Goal: Transaction & Acquisition: Purchase product/service

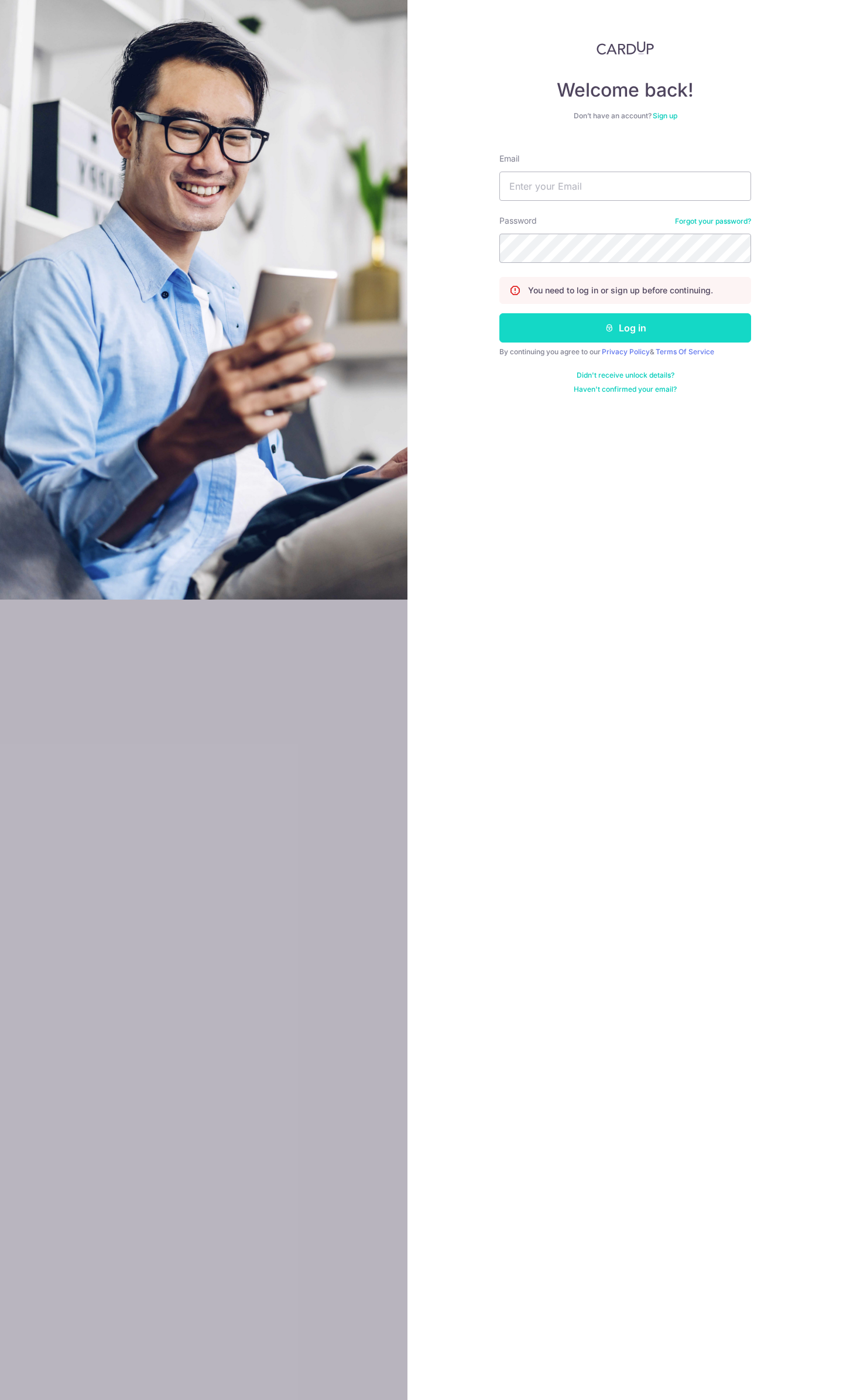
type input "[EMAIL_ADDRESS][DOMAIN_NAME]"
click at [577, 324] on button "Log in" at bounding box center [625, 328] width 252 height 29
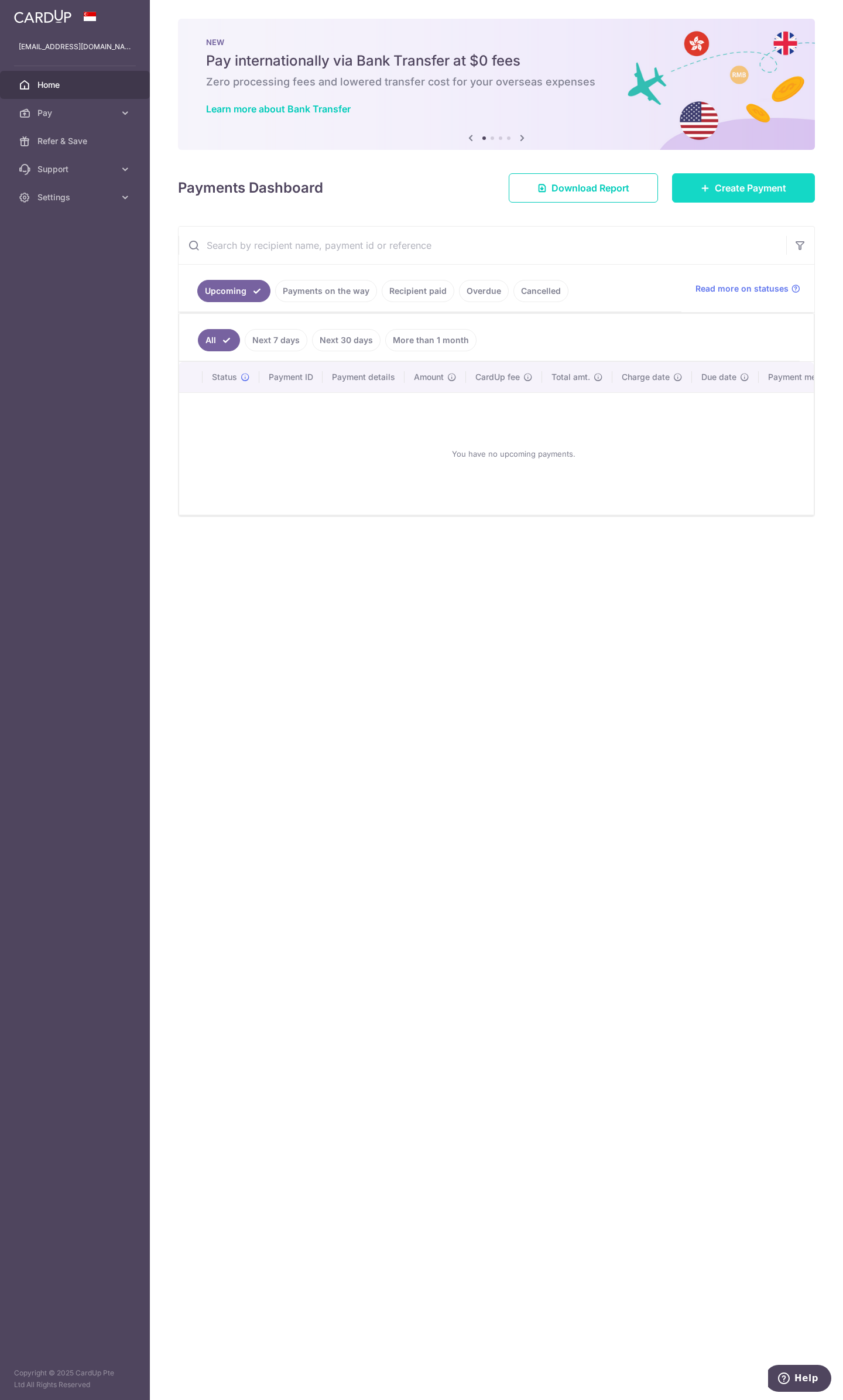
click at [722, 194] on span "Create Payment" at bounding box center [751, 188] width 71 height 14
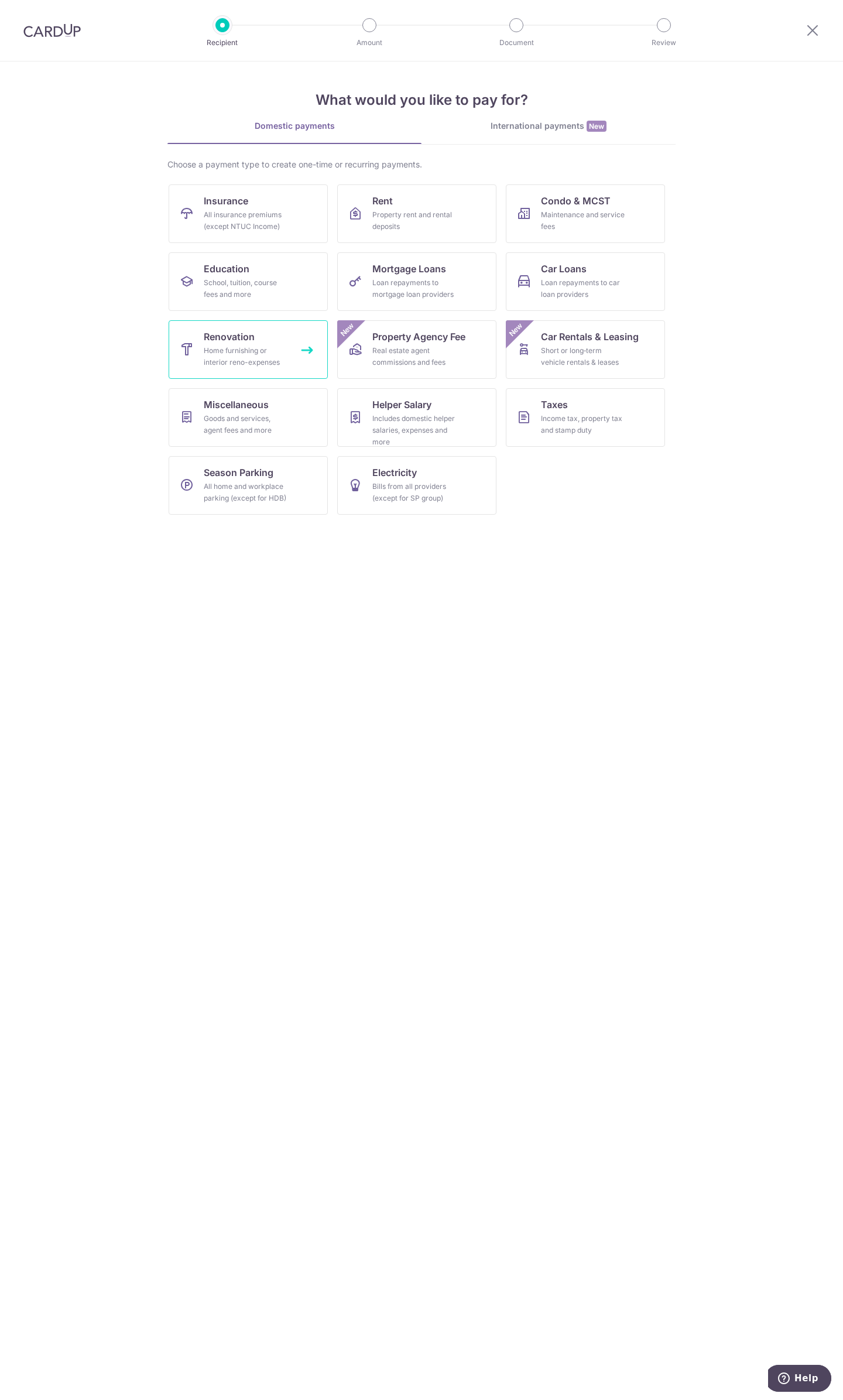
click at [244, 345] on div "Home furnishing or interior reno-expenses" at bounding box center [246, 357] width 85 height 24
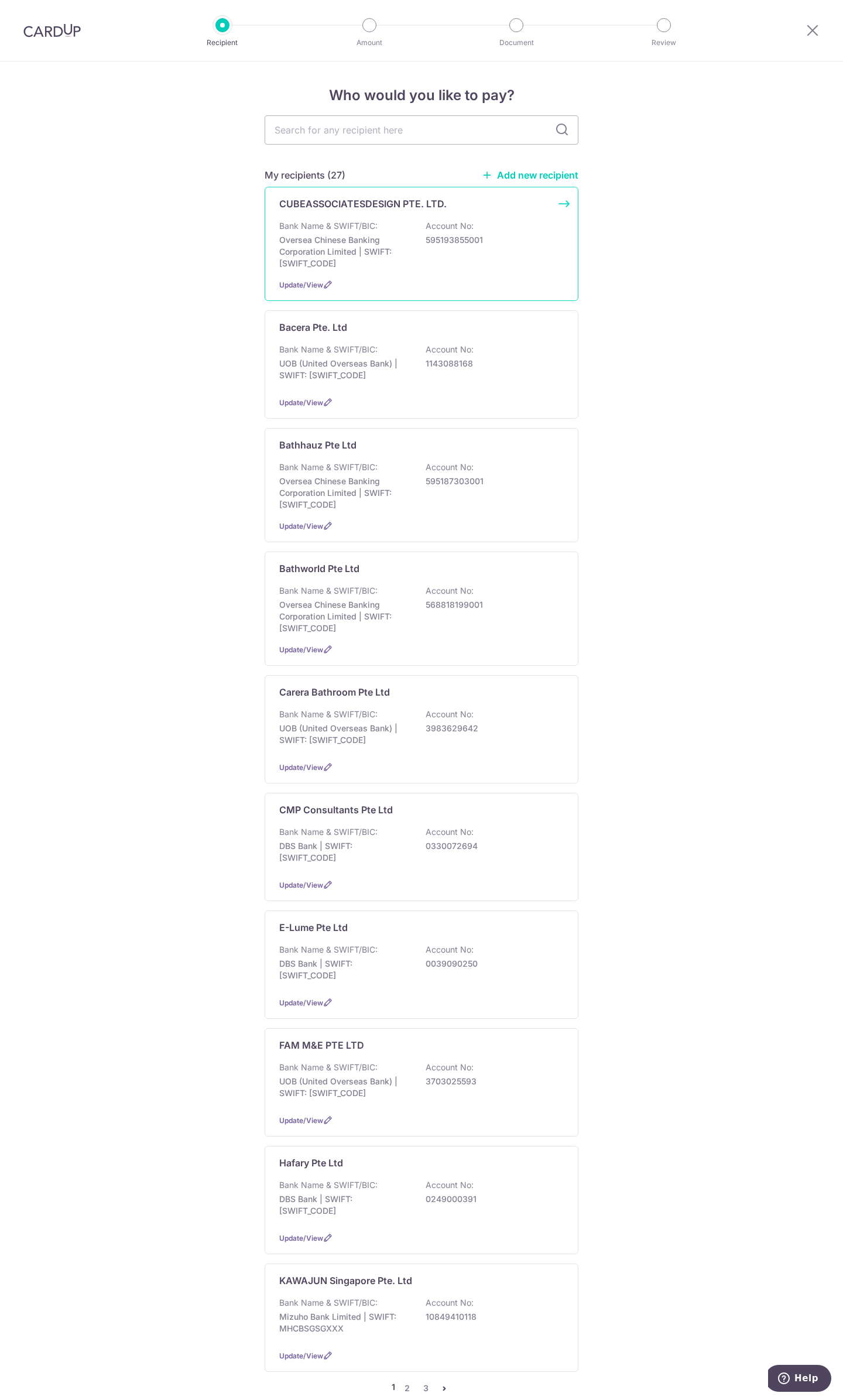
click at [327, 219] on div "CUBEASSOCIATESDESIGN PTE. LTD. Bank Name & SWIFT/BIC: Oversea Chinese Banking C…" at bounding box center [422, 244] width 314 height 114
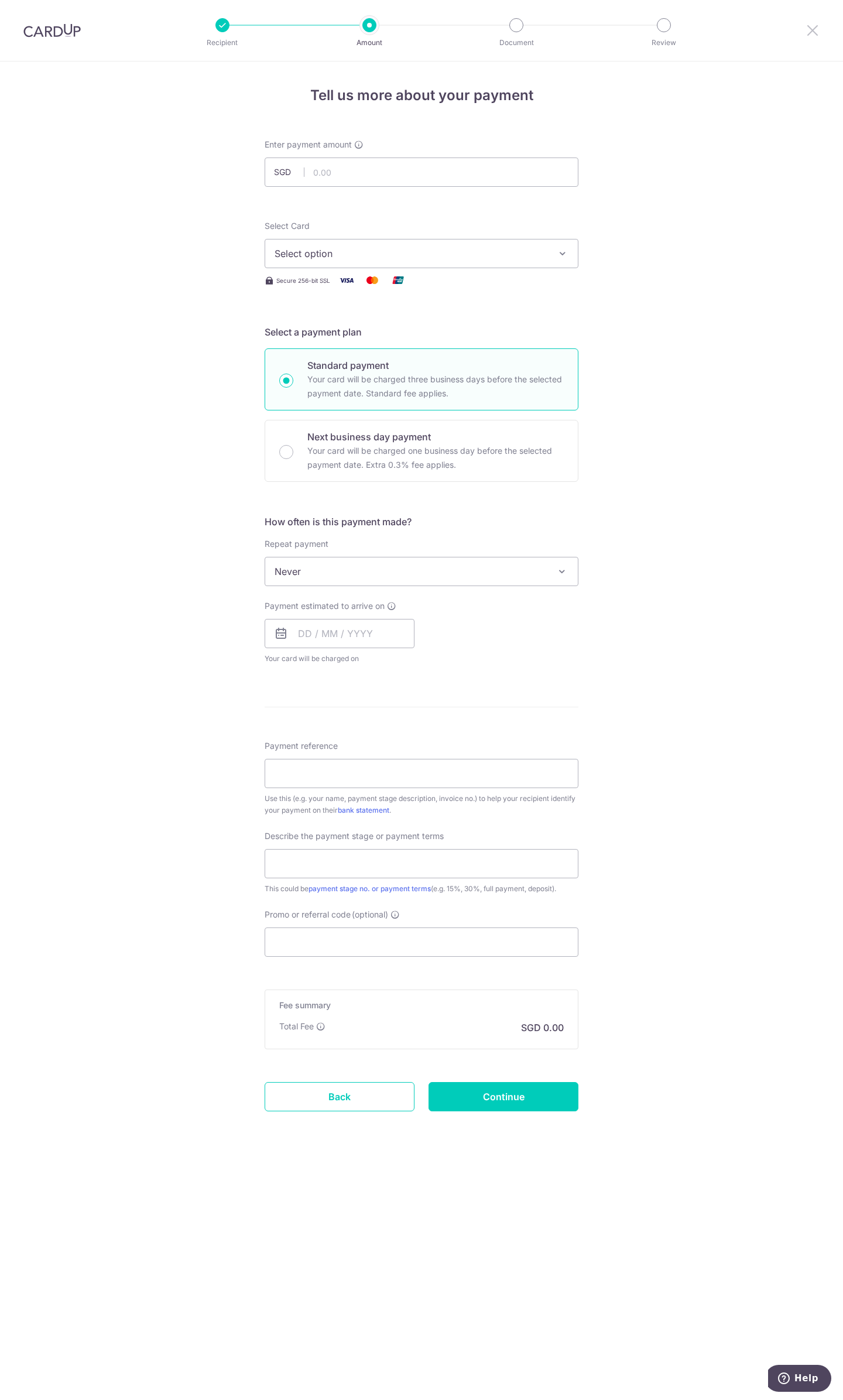
click at [811, 30] on icon at bounding box center [812, 30] width 14 height 15
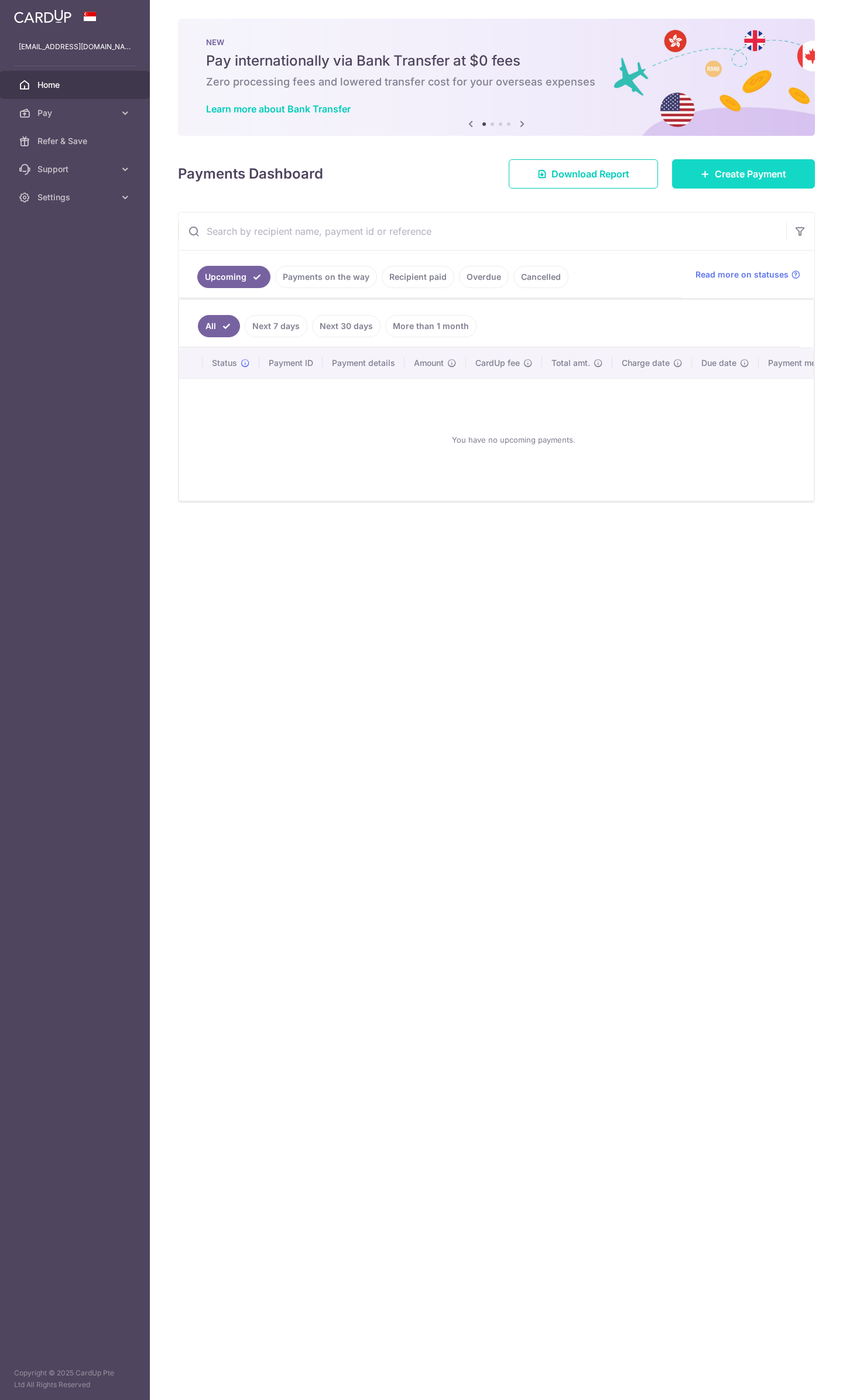
click at [735, 160] on link "Create Payment" at bounding box center [744, 174] width 143 height 29
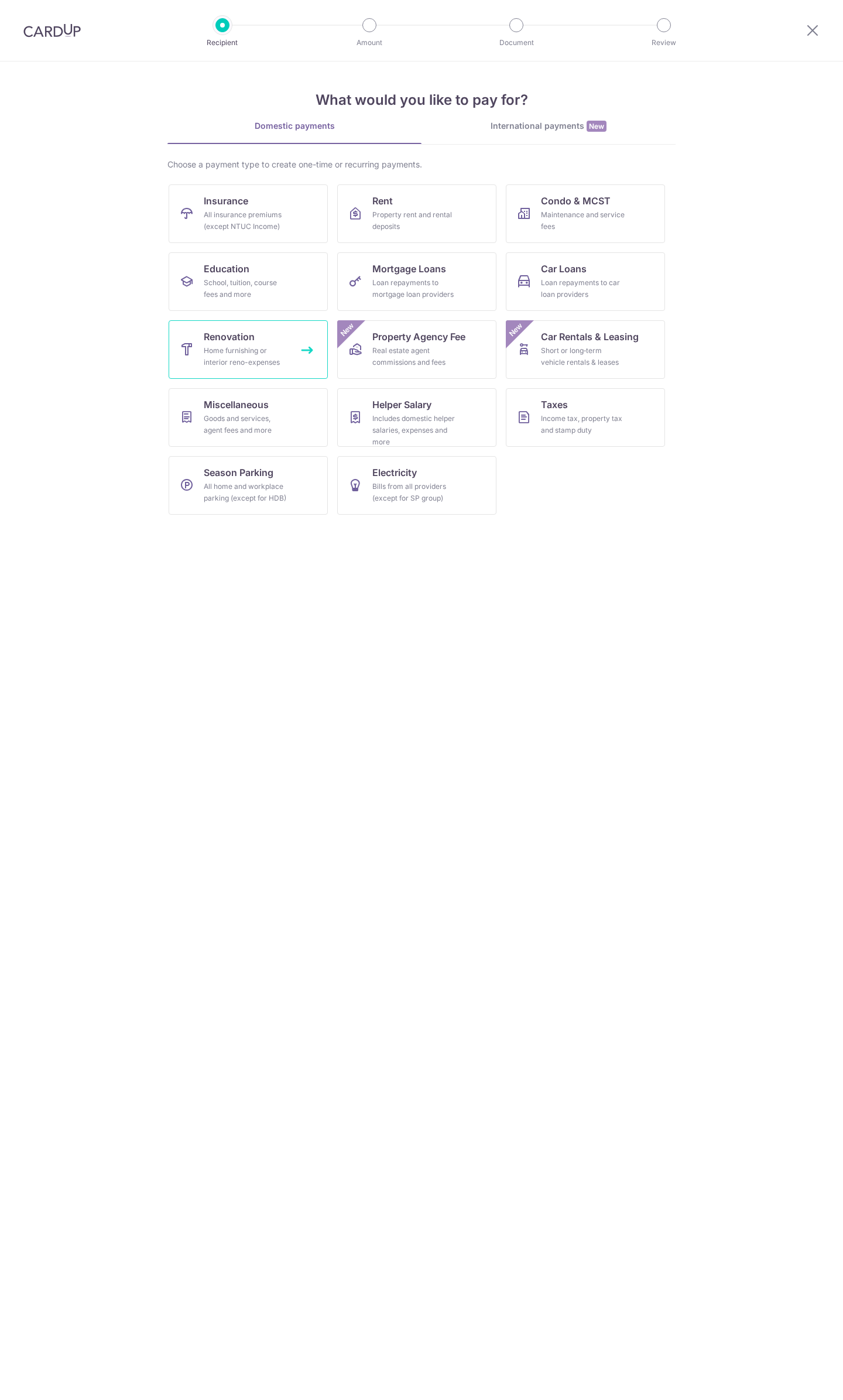
click at [219, 352] on div "Home furnishing or interior reno-expenses" at bounding box center [246, 357] width 85 height 24
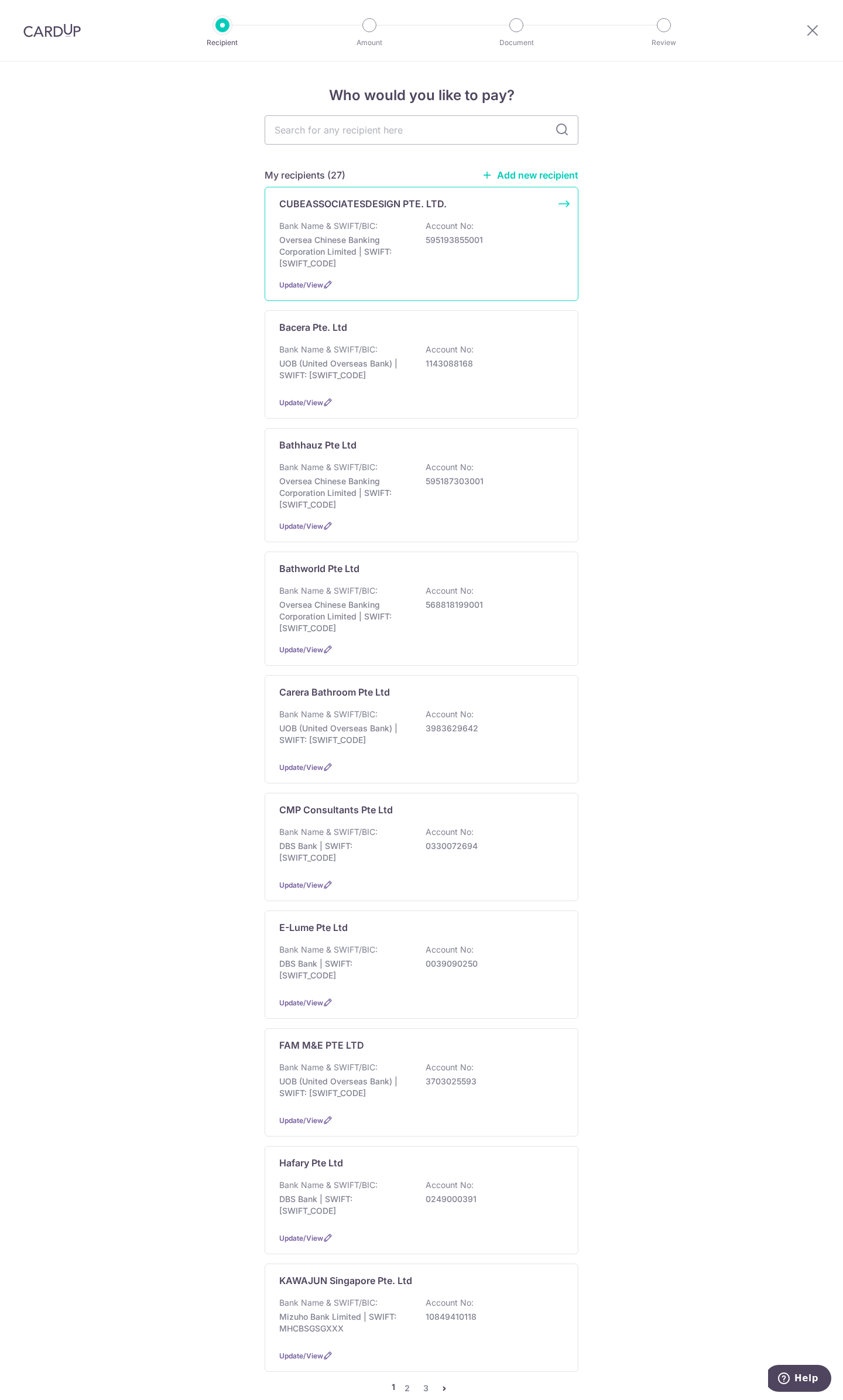
click at [355, 239] on p "Oversea Chinese Banking Corporation Limited | SWIFT: [SWIFT_CODE]" at bounding box center [345, 252] width 131 height 35
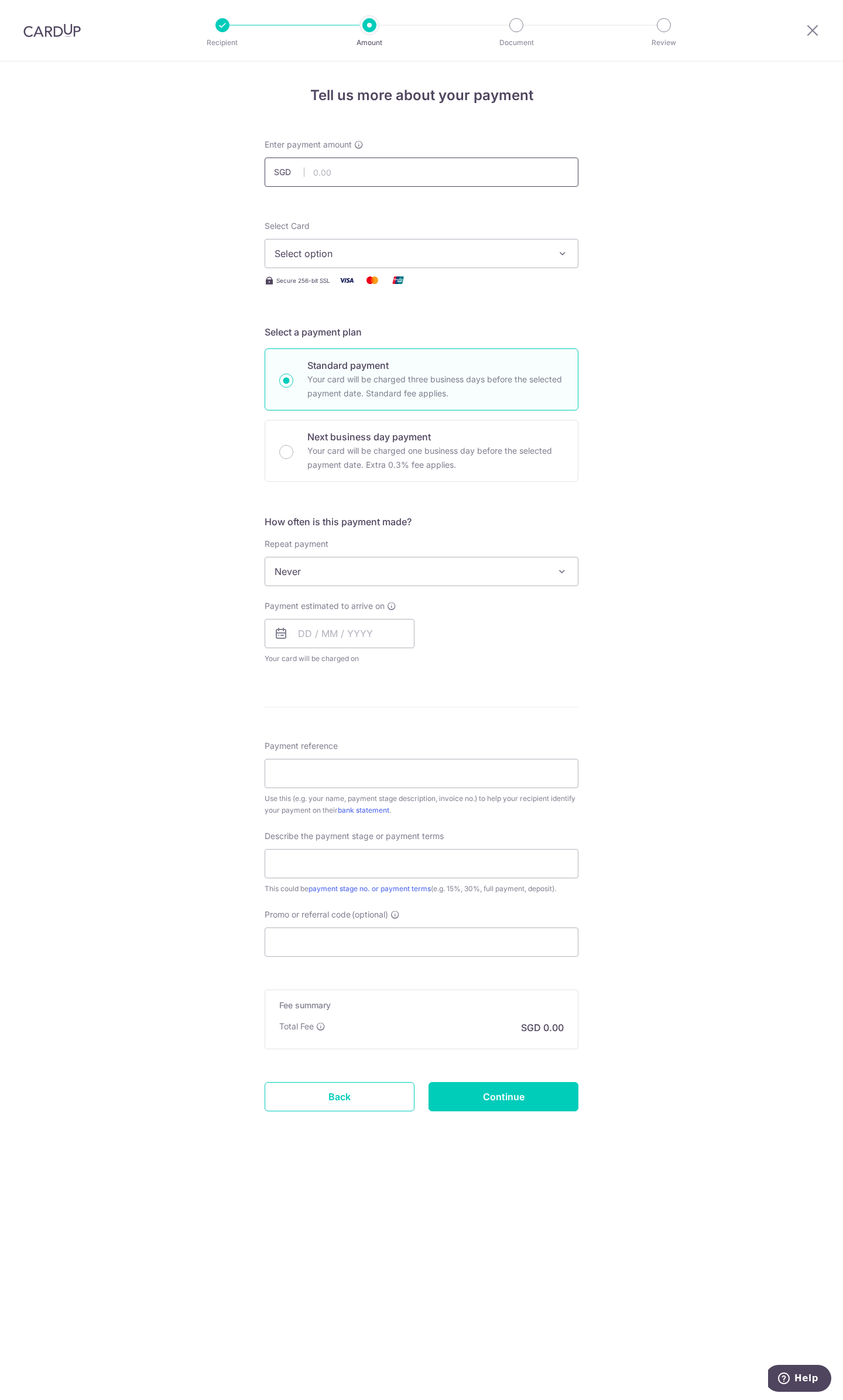
click at [434, 178] on input "text" at bounding box center [422, 172] width 314 height 29
type input "8,170.00"
click at [500, 223] on div "Select Card Select option Add credit card Your Cards **** 4949" at bounding box center [422, 244] width 314 height 48
click at [500, 263] on button "Select option" at bounding box center [422, 253] width 314 height 29
click at [466, 351] on ul "Add credit card Your Cards **** 4949" at bounding box center [422, 314] width 314 height 86
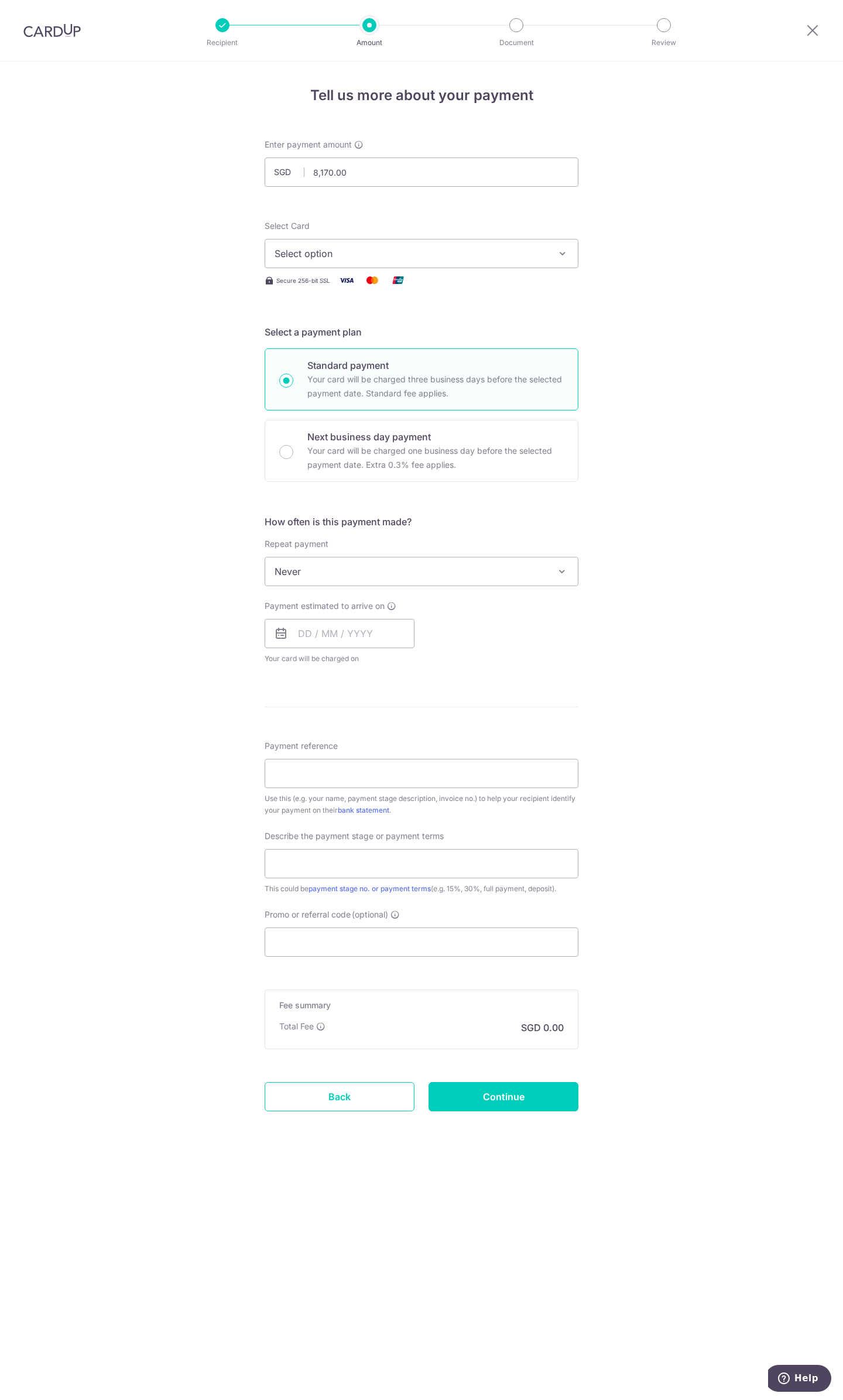
click at [498, 268] on div "Select Card Select option Add credit card Your Cards **** 4949 Secure 256-bit S…" at bounding box center [422, 253] width 314 height 67
click at [502, 257] on span "Select option" at bounding box center [411, 253] width 273 height 14
click at [487, 332] on span "**** 4949" at bounding box center [422, 337] width 294 height 14
click at [382, 644] on input "text" at bounding box center [340, 633] width 150 height 29
click at [340, 768] on link "16" at bounding box center [335, 763] width 19 height 19
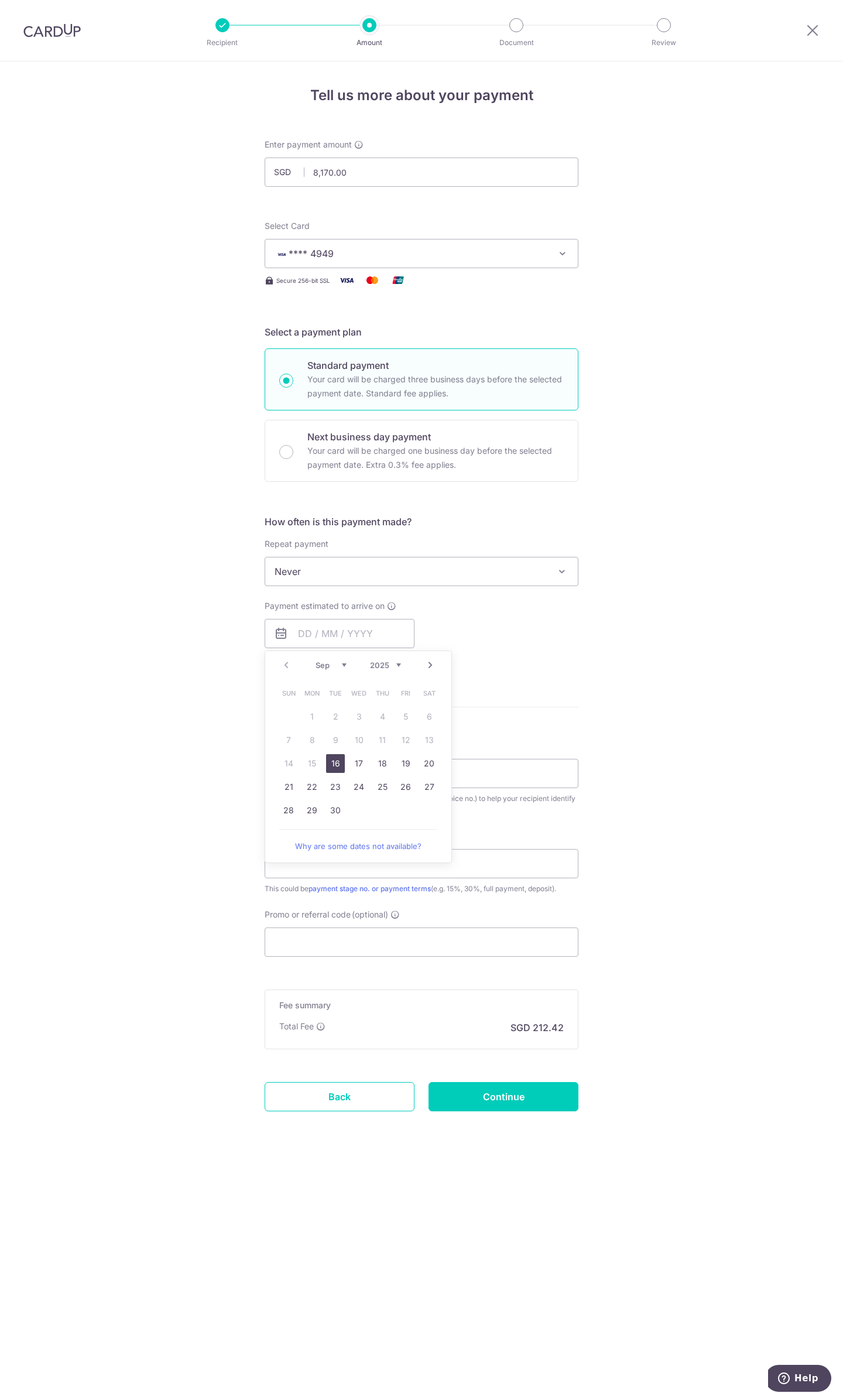
type input "[DATE]"
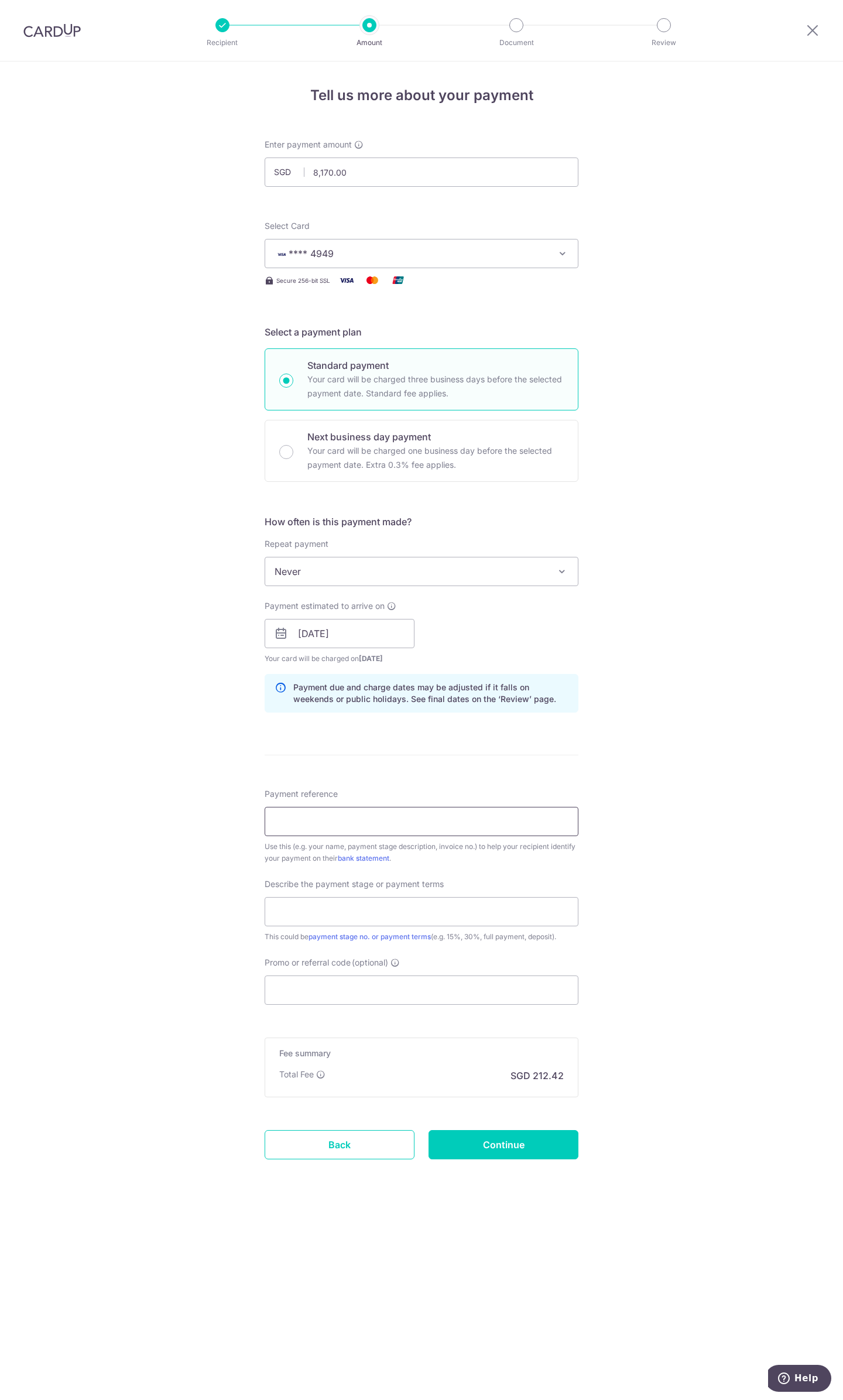
click at [295, 821] on input "Payment reference" at bounding box center [422, 821] width 314 height 29
type input "CUBESR10422-R2"
click at [363, 918] on input "text" at bounding box center [422, 912] width 314 height 29
drag, startPoint x: 288, startPoint y: 911, endPoint x: 269, endPoint y: 912, distance: 19.0
click at [269, 912] on input "Full payment" at bounding box center [422, 912] width 314 height 29
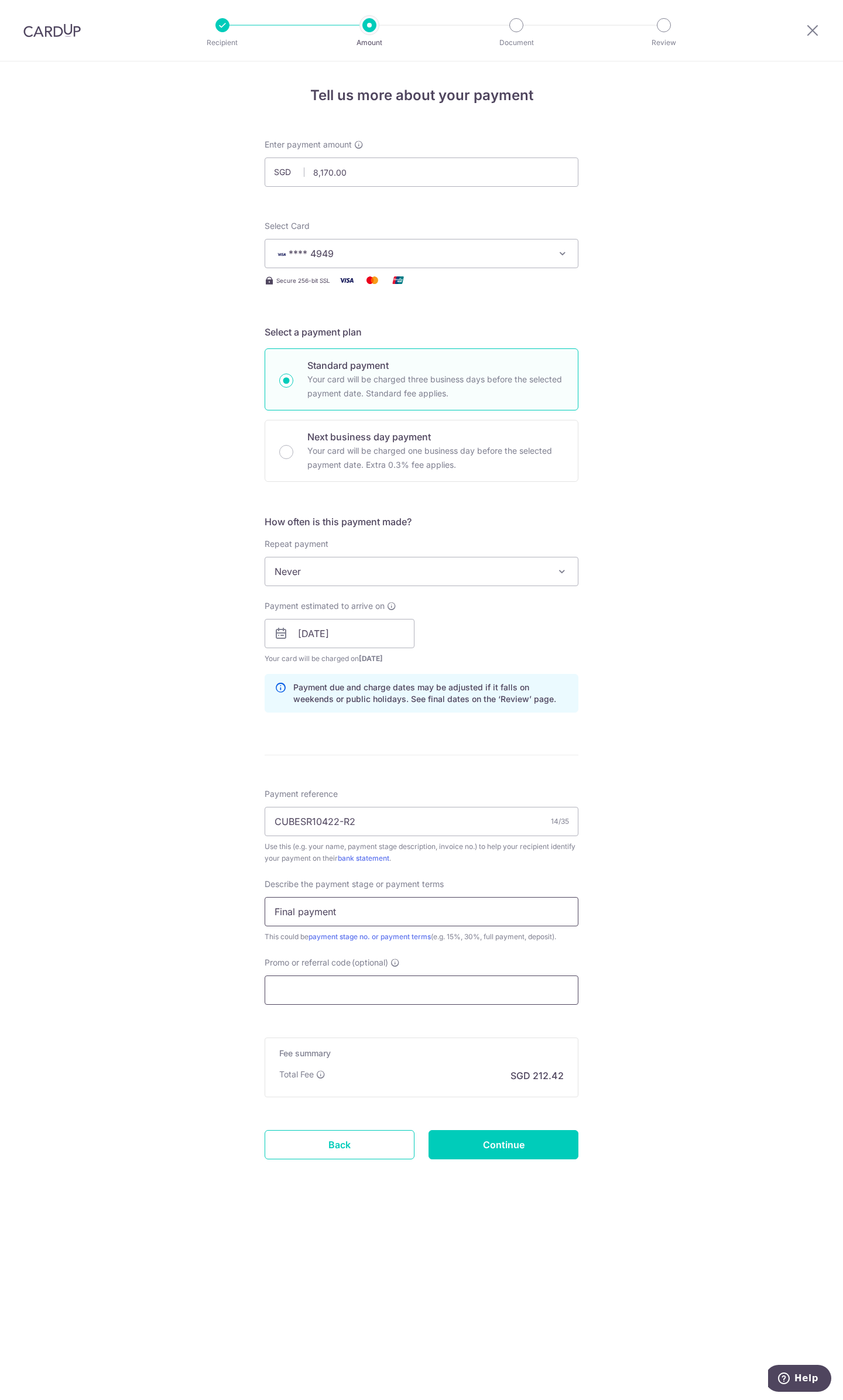
type input "Final payment"
click at [350, 990] on input "Promo or referral code (optional)" at bounding box center [422, 990] width 314 height 29
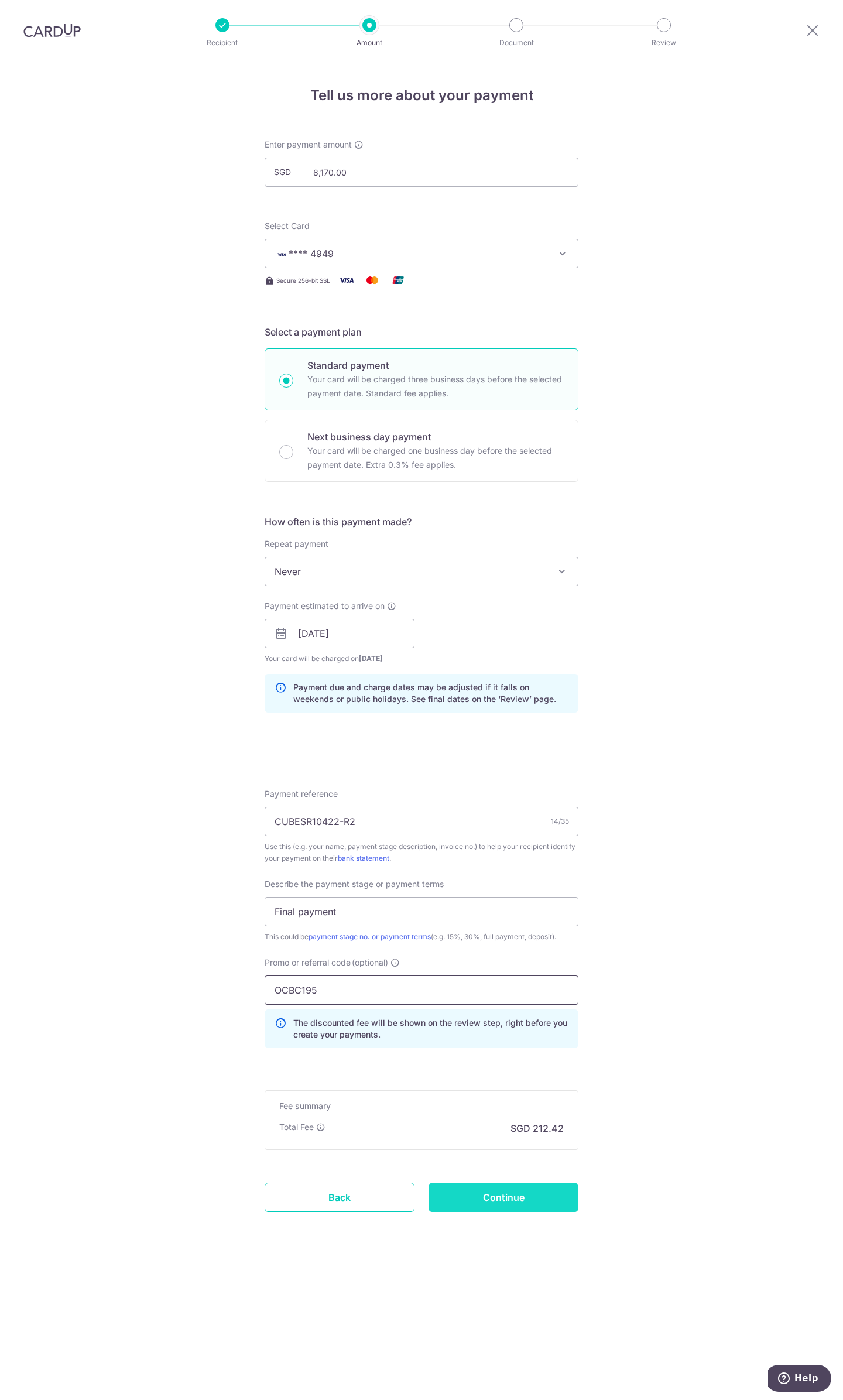
type input "OCBC195"
click at [500, 1193] on input "Continue" at bounding box center [504, 1197] width 150 height 29
type input "Create Schedule"
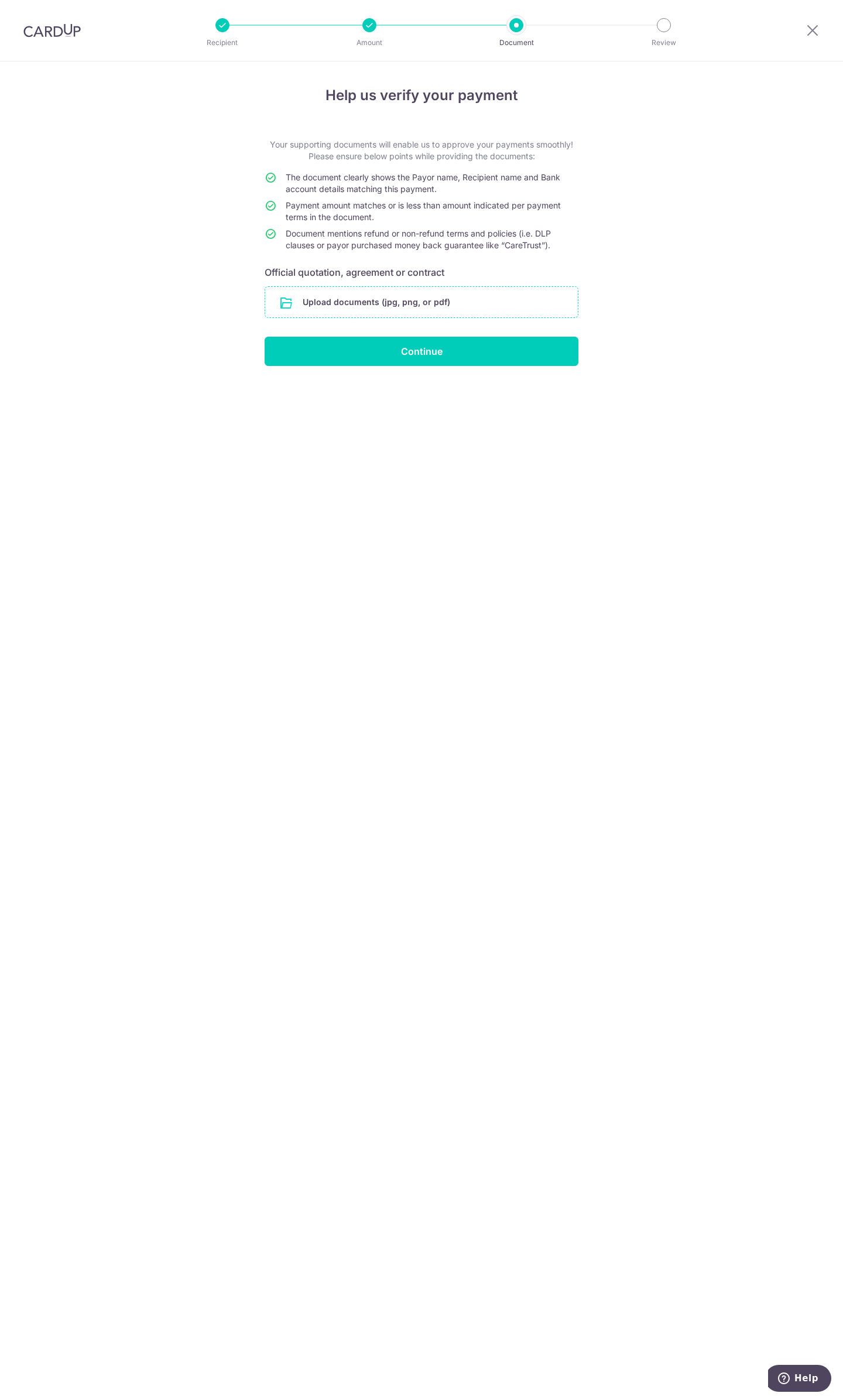
click at [400, 304] on input "file" at bounding box center [421, 302] width 313 height 31
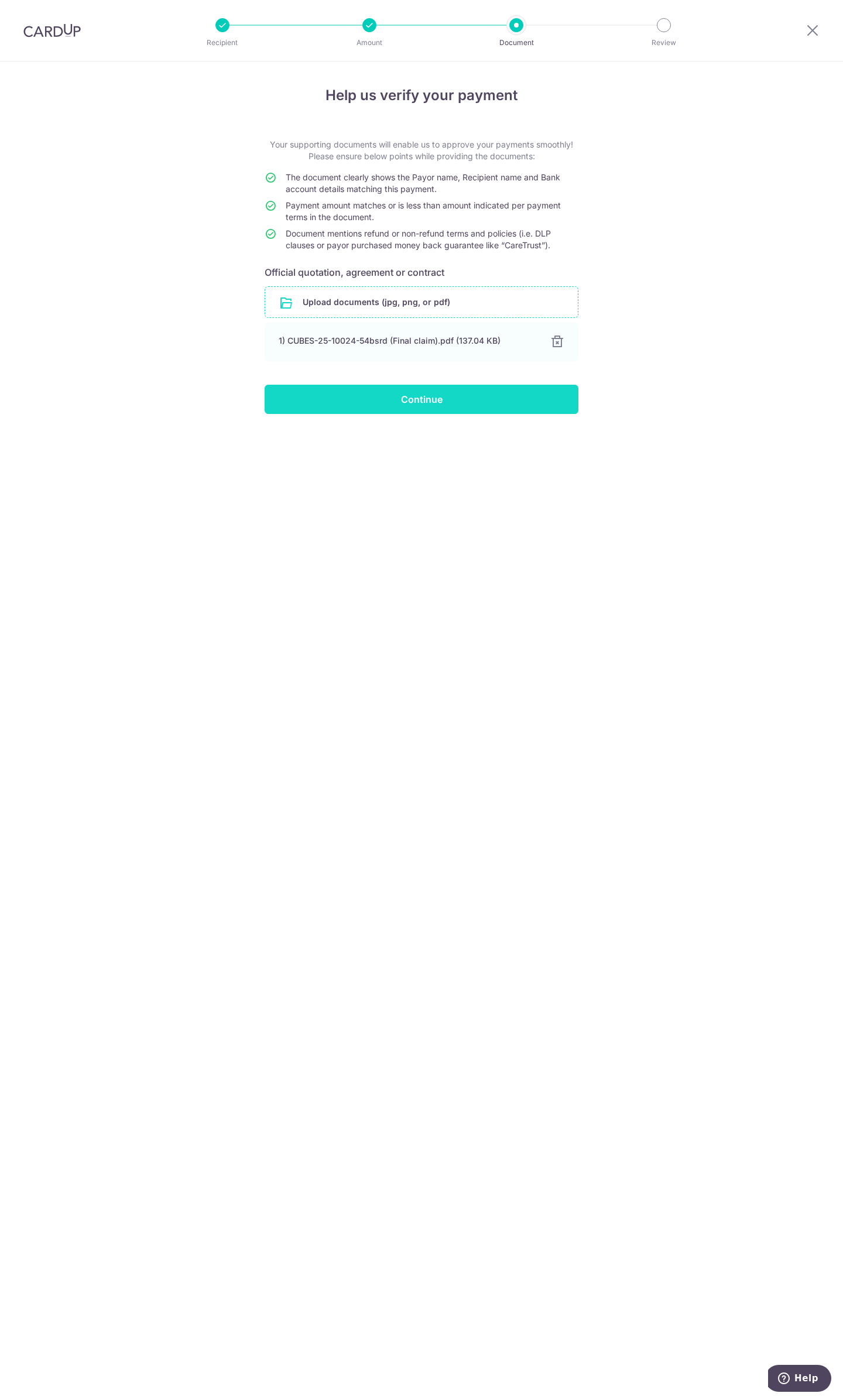
click at [482, 397] on input "Continue" at bounding box center [422, 400] width 314 height 29
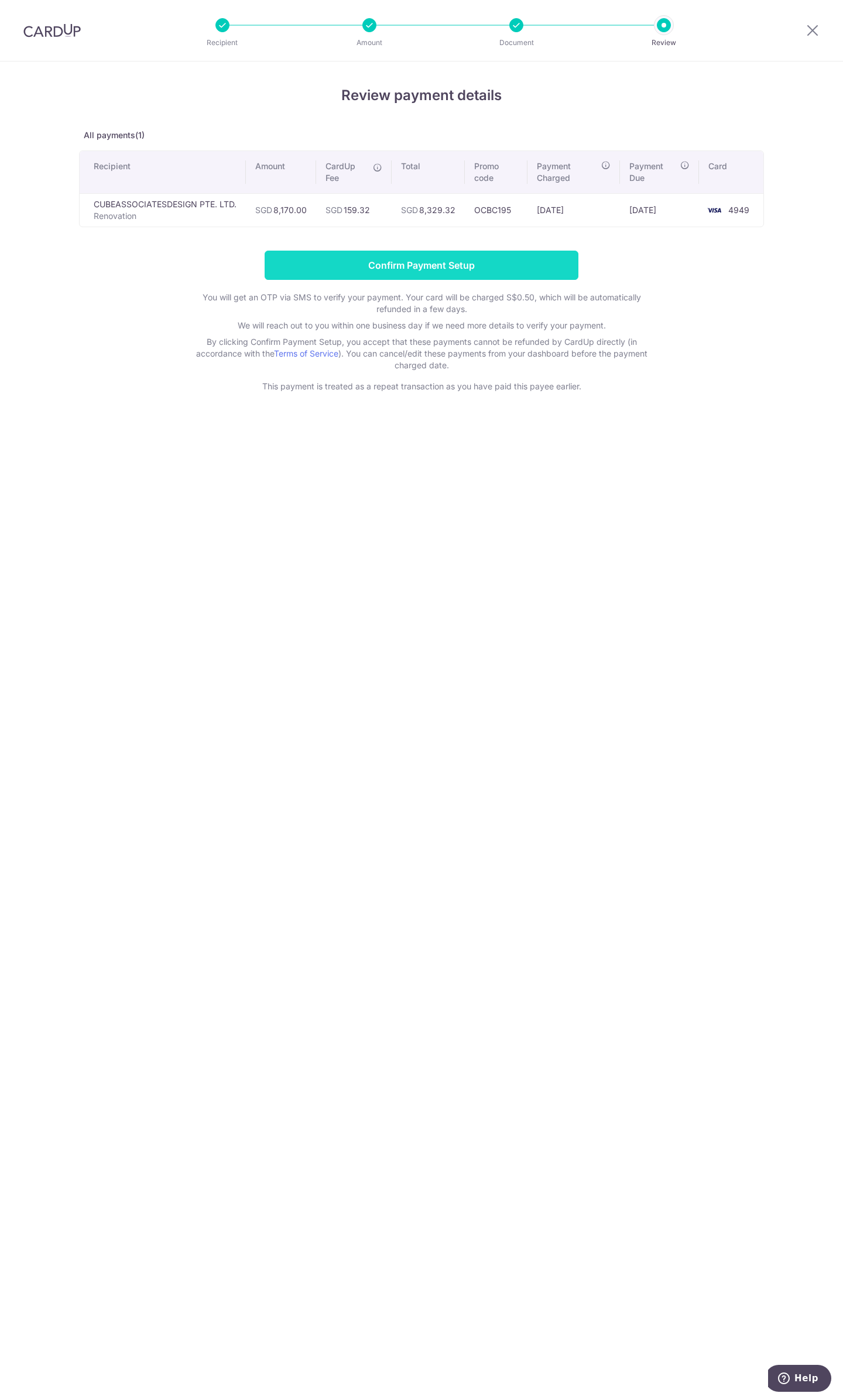
click at [429, 268] on input "Confirm Payment Setup" at bounding box center [422, 265] width 314 height 29
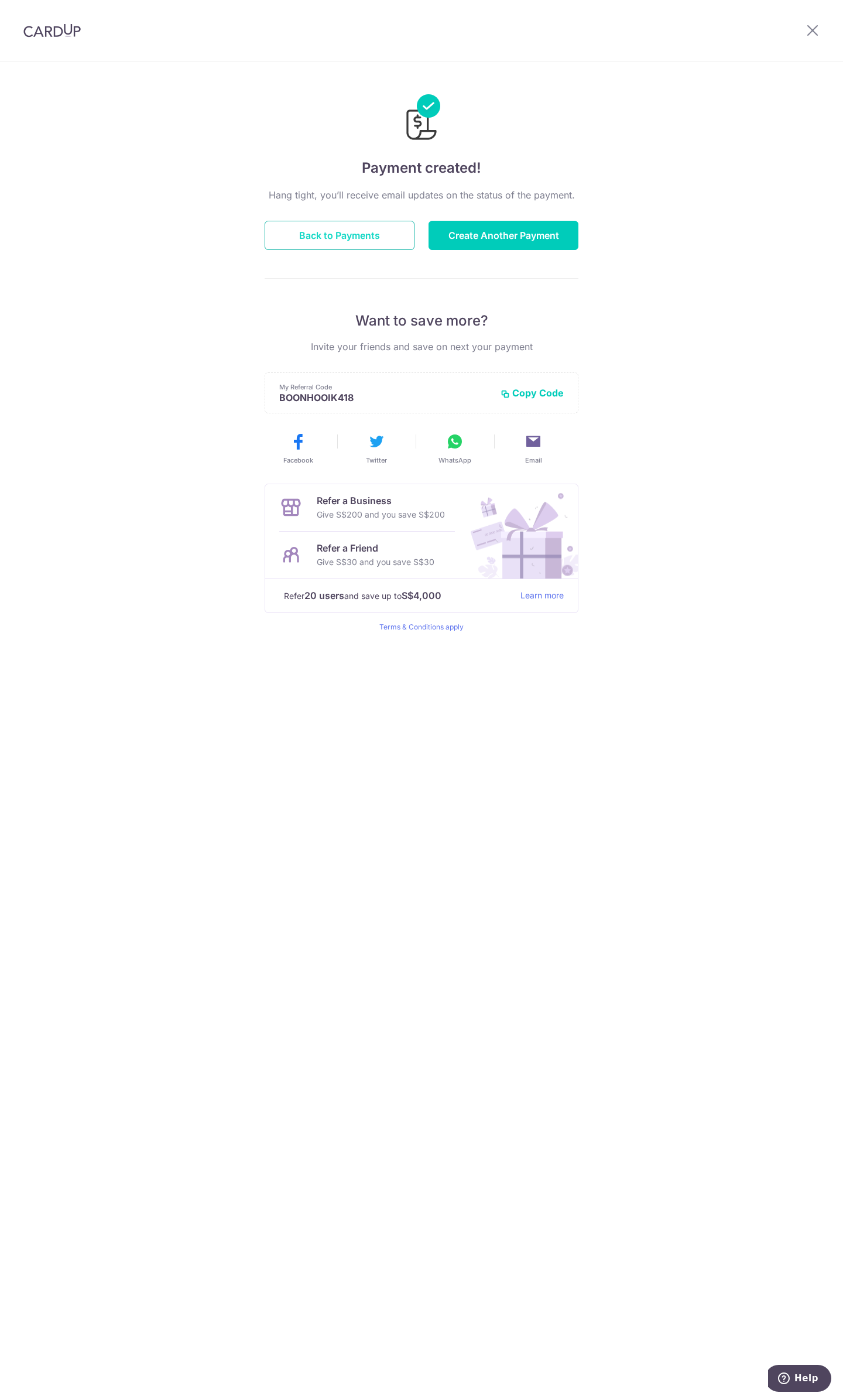
click at [362, 244] on button "Back to Payments" at bounding box center [340, 235] width 150 height 29
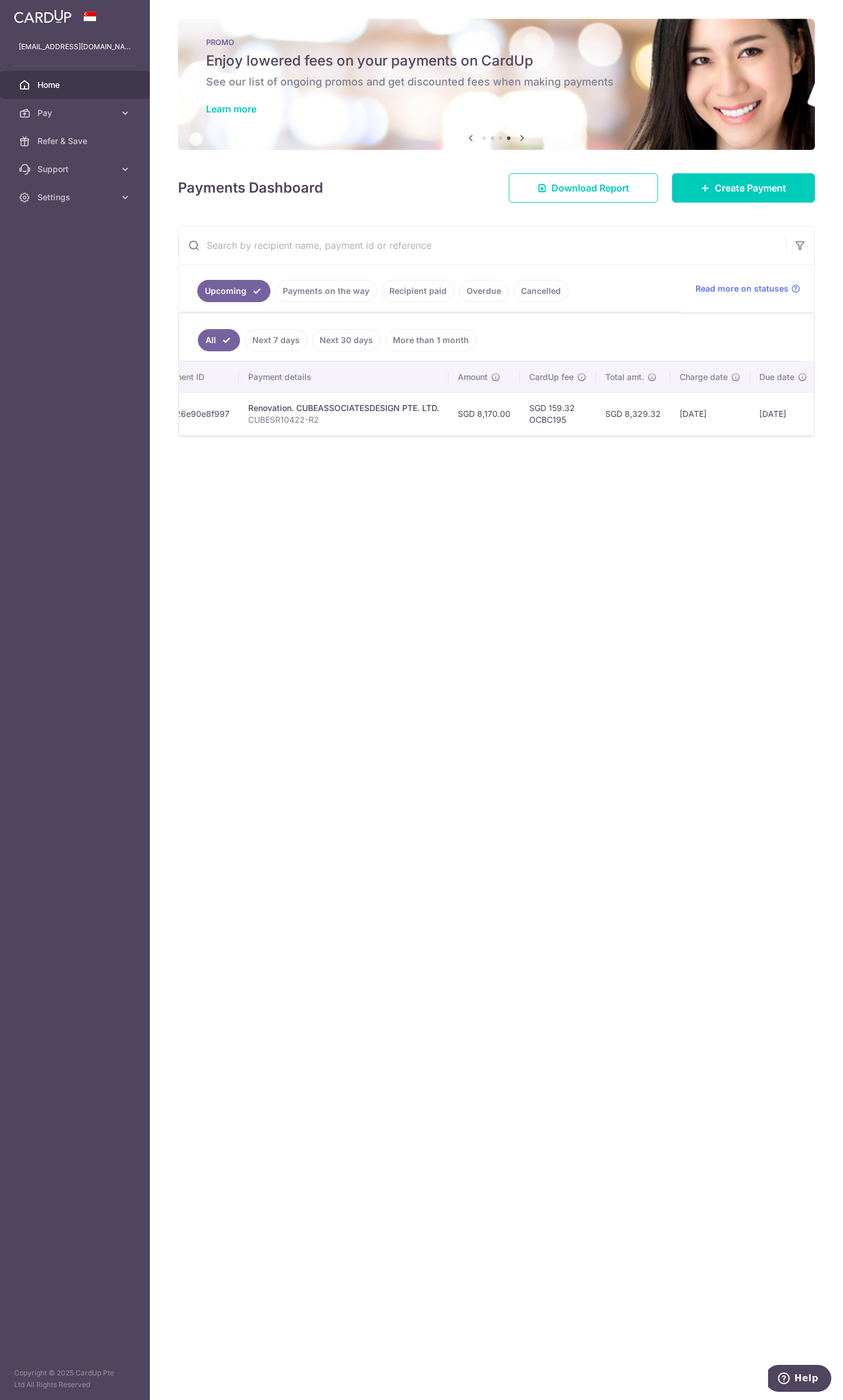
scroll to position [0, 145]
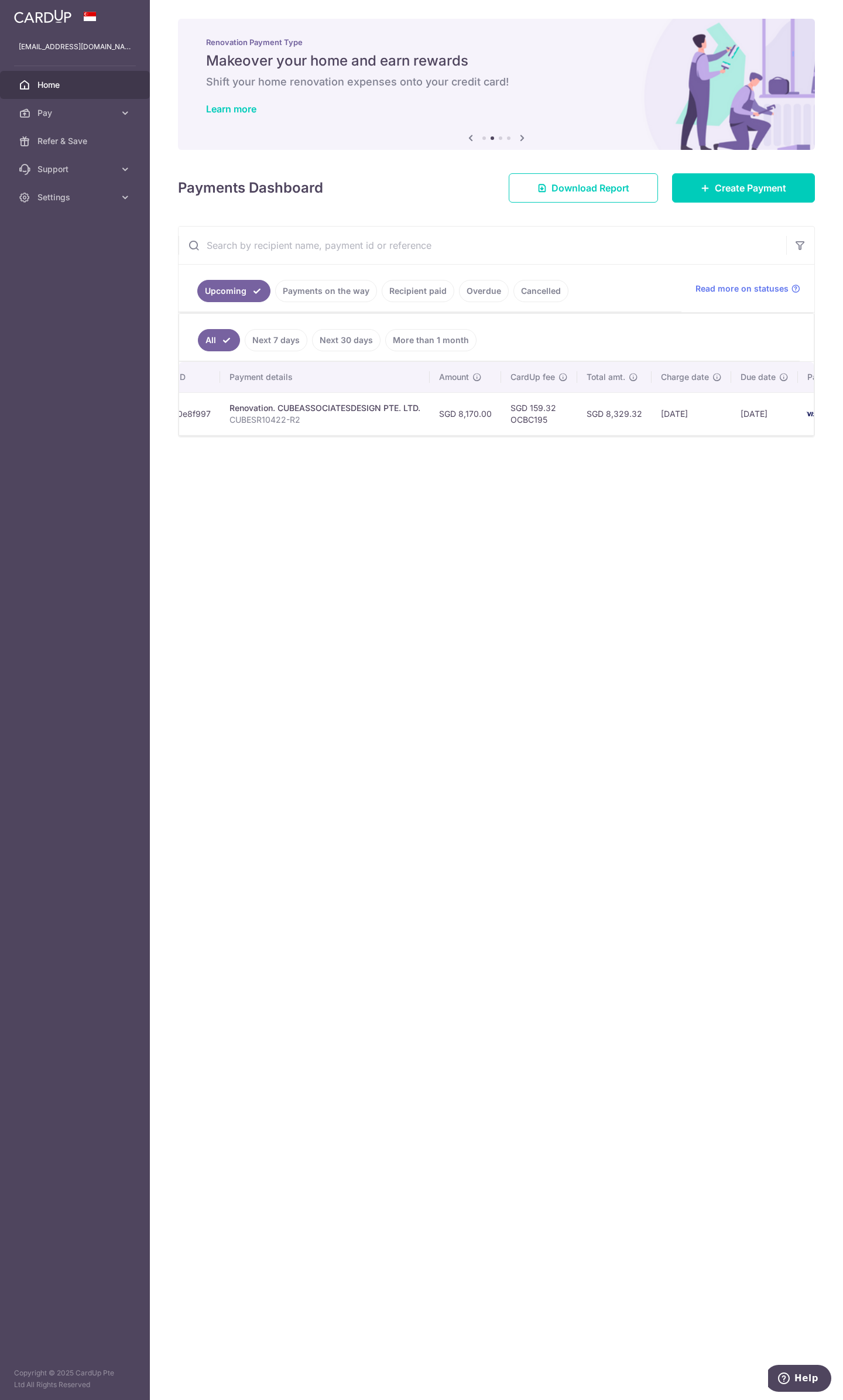
click at [621, 220] on div "× Pause Schedule Pause all future payments in this series Pause just this one p…" at bounding box center [496, 700] width 693 height 1400
